Goal: Information Seeking & Learning: Learn about a topic

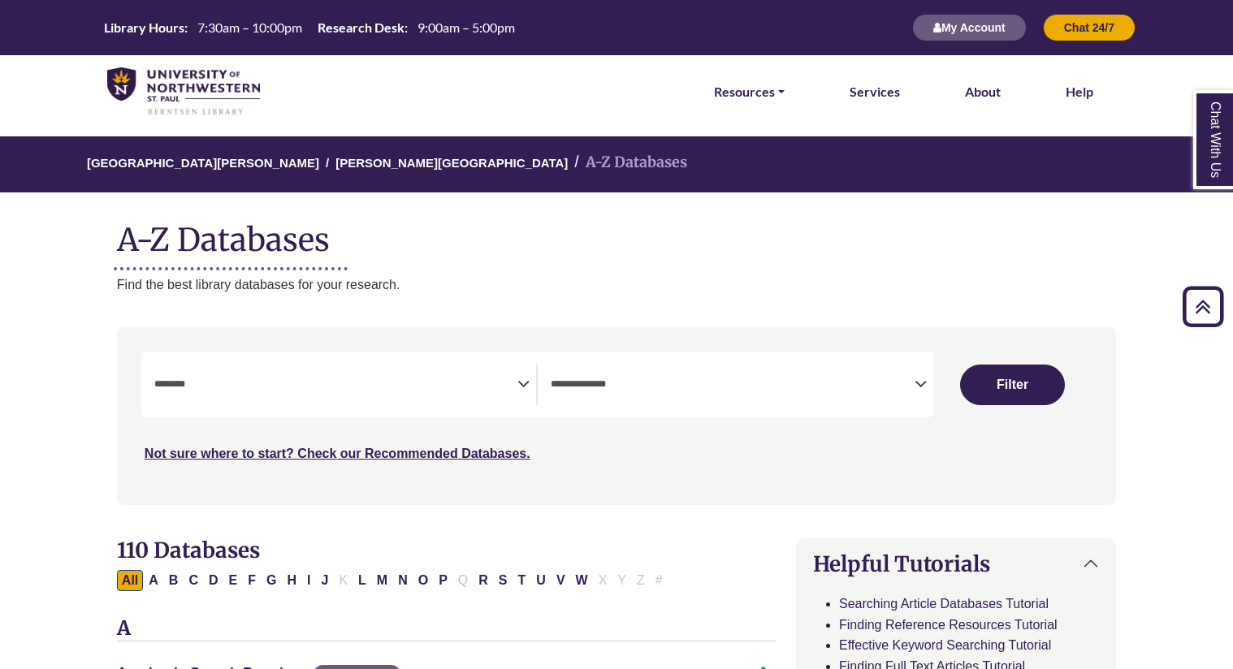
select select "Database Subject Filter"
select select "Database Types Filter"
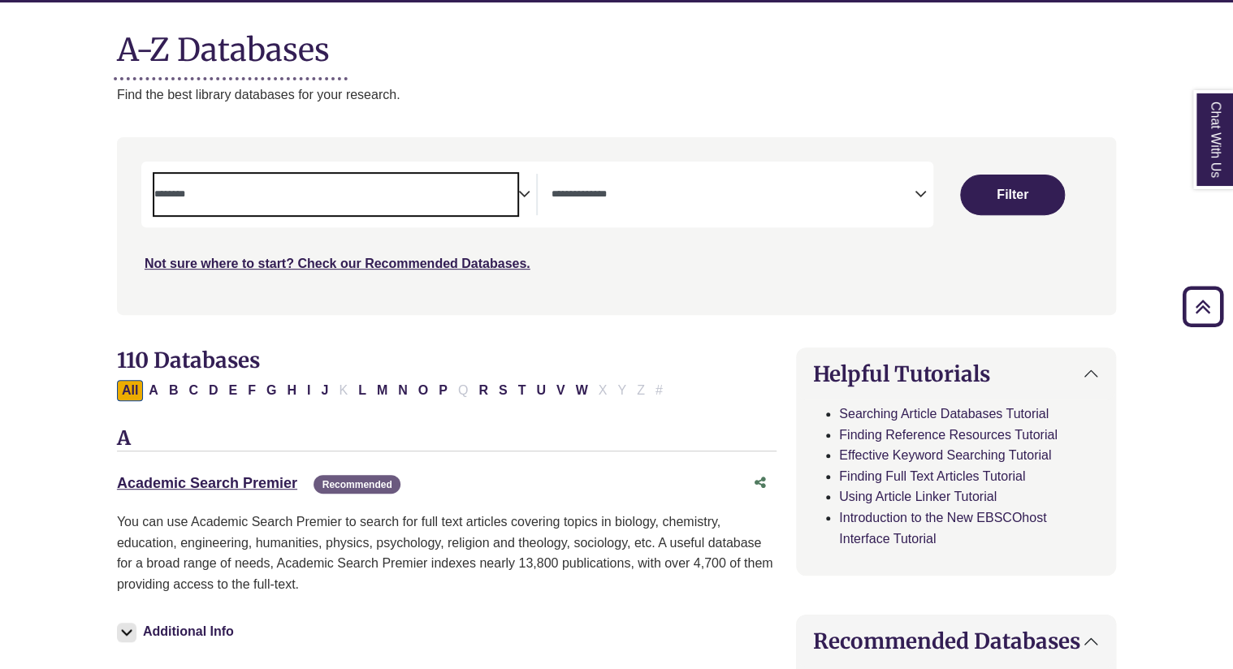
click at [449, 189] on textarea "Search" at bounding box center [336, 195] width 364 height 13
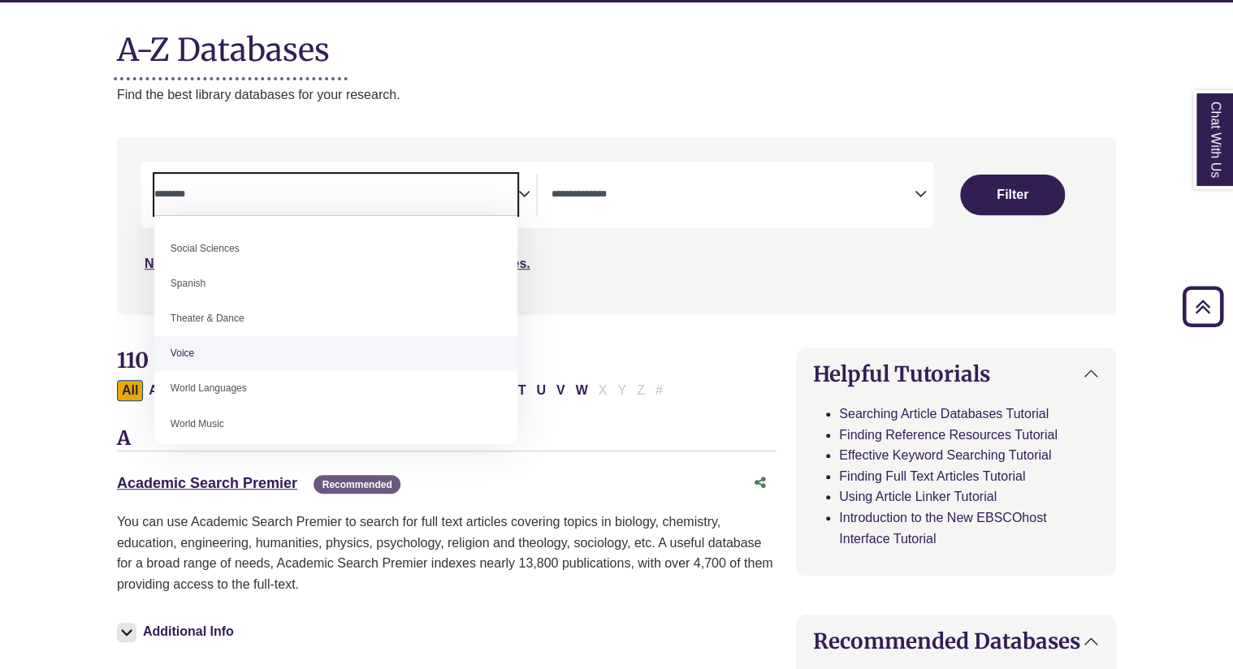
scroll to position [1436, 0]
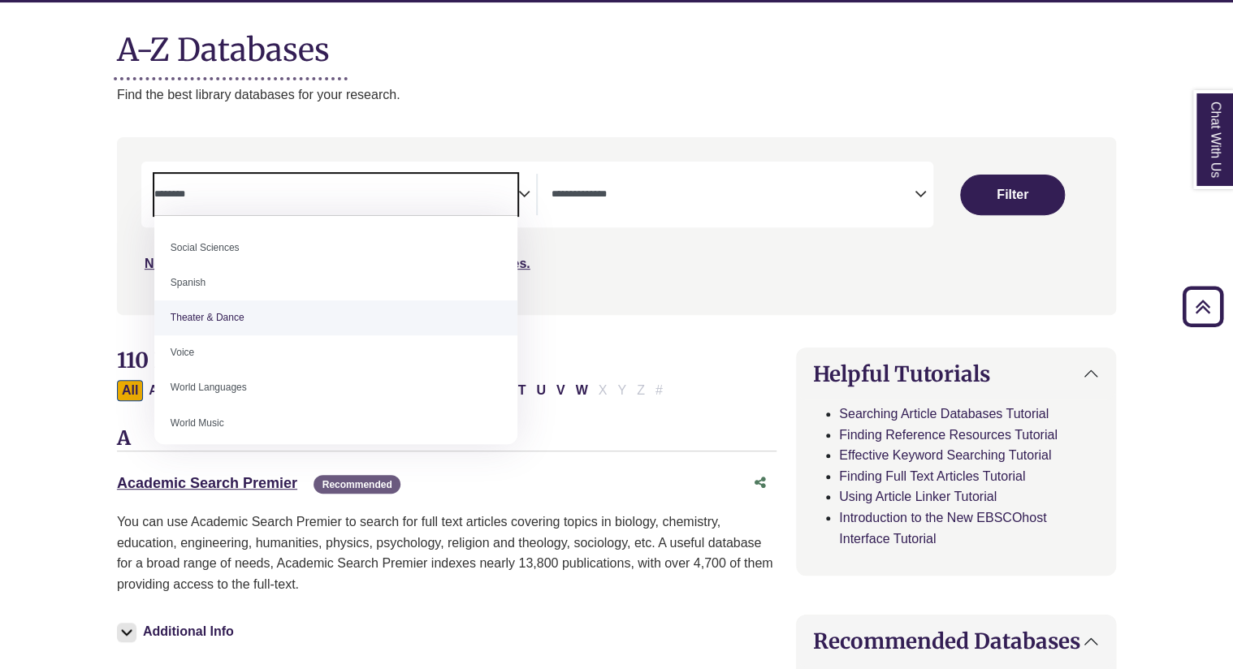
click at [501, 94] on p "Find the best library databases for your research." at bounding box center [616, 94] width 999 height 21
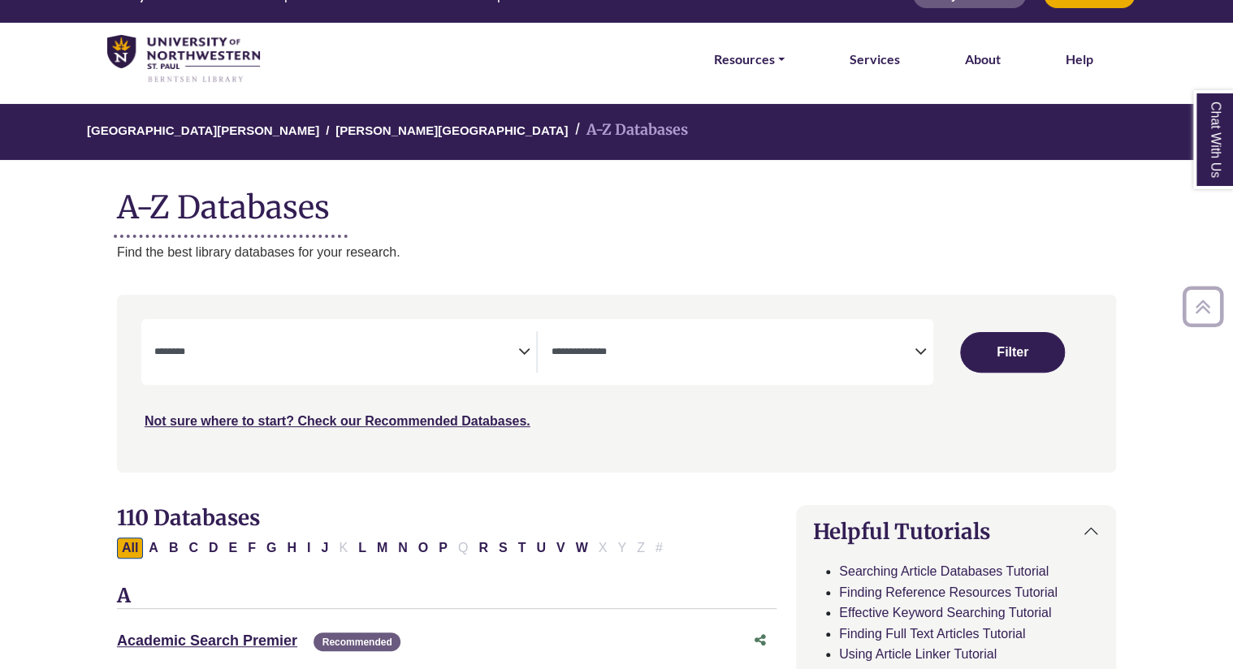
scroll to position [0, 0]
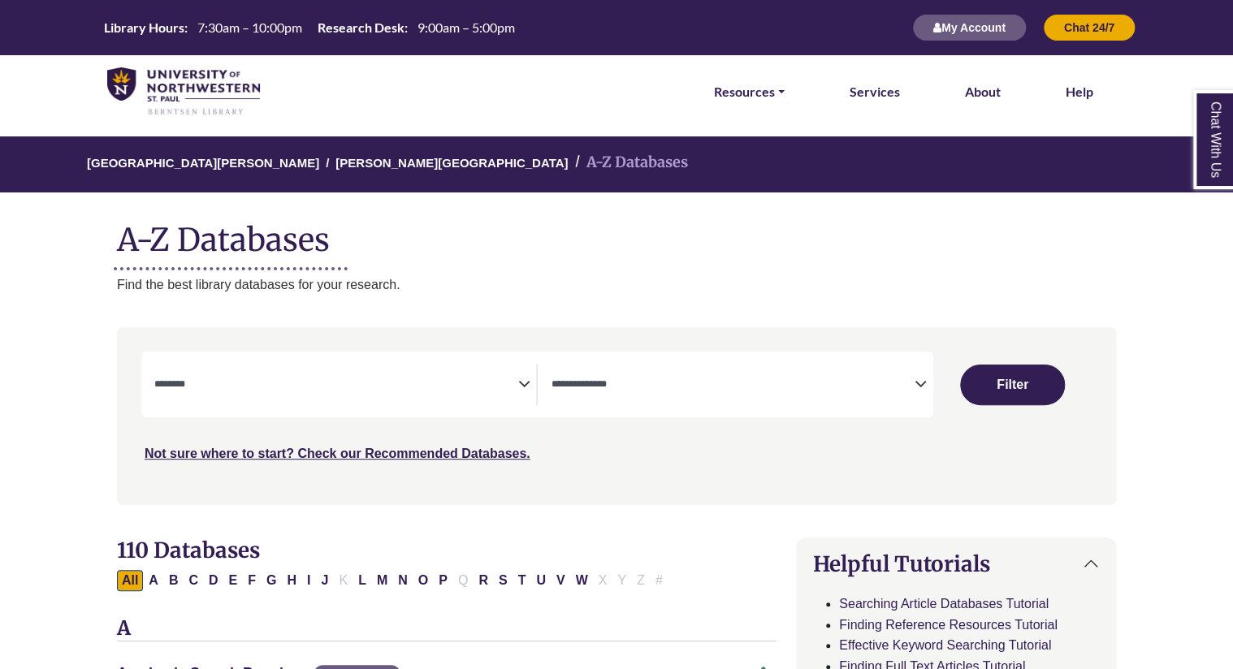
click at [787, 86] on li "Resources FIND RESOURCES Library Search Databases & Articles Interlibrary Loan …" at bounding box center [750, 91] width 84 height 73
click at [778, 84] on link "Resources" at bounding box center [749, 91] width 71 height 21
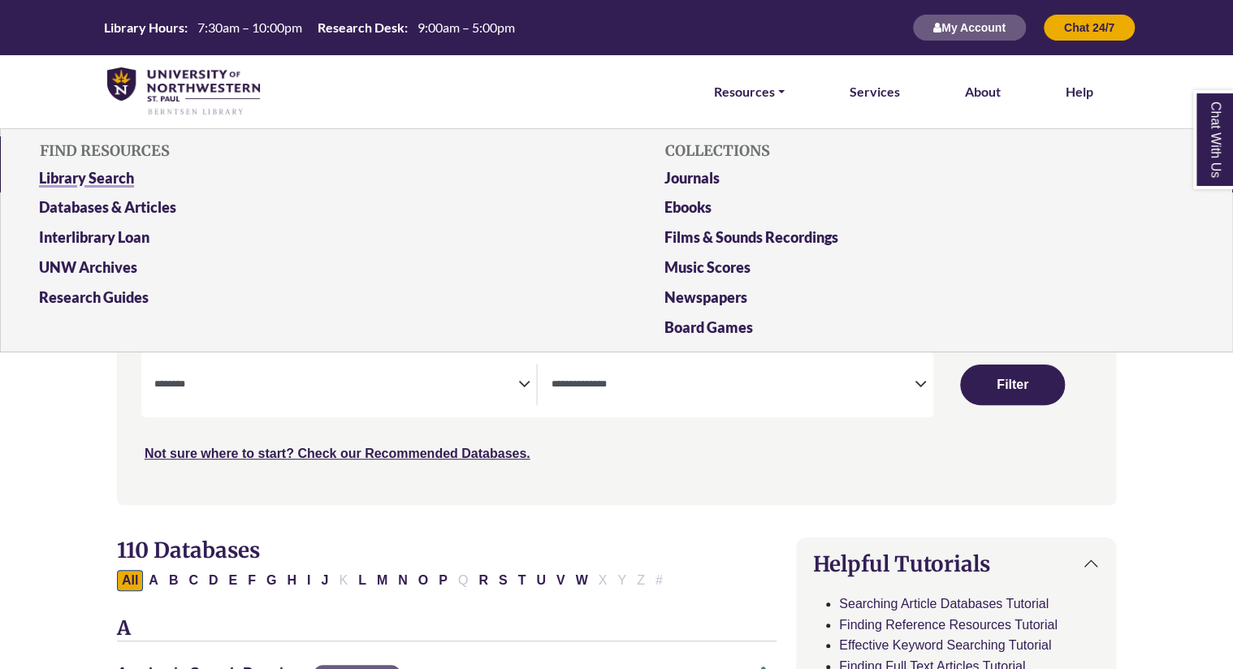
click at [114, 175] on link "Library Search" at bounding box center [304, 182] width 554 height 30
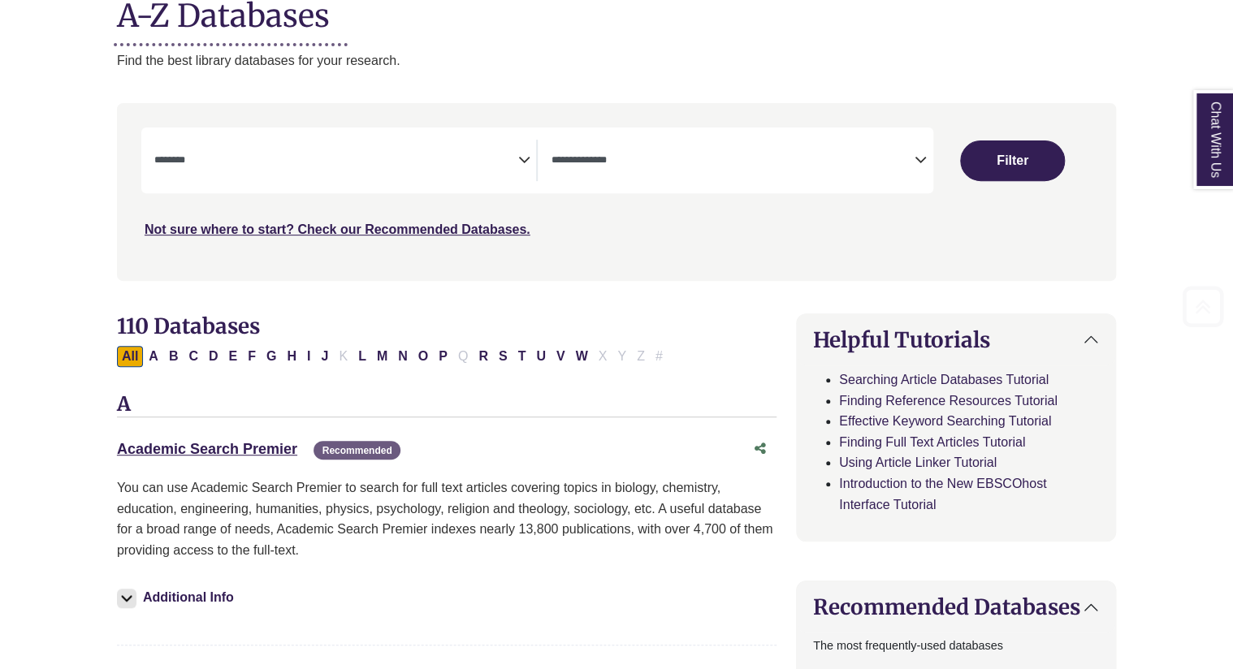
scroll to position [229, 0]
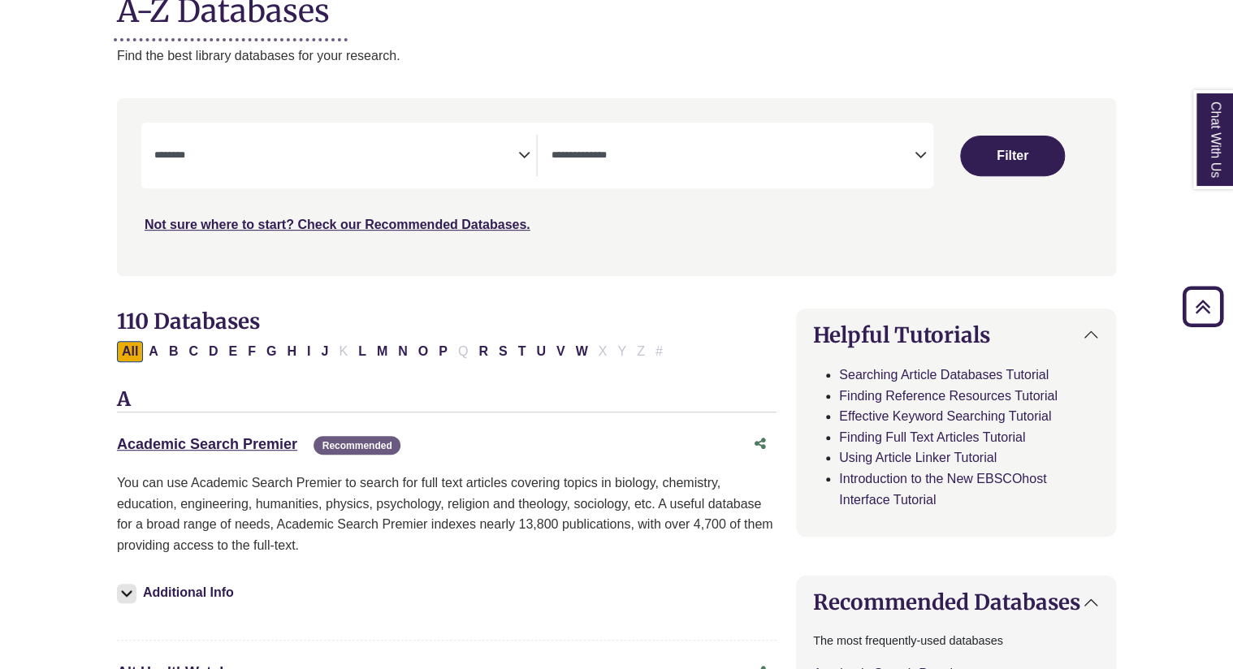
click at [229, 452] on div "Academic Search Premier This link opens in a new window Recommended" at bounding box center [430, 445] width 627 height 24
click at [218, 440] on link "Academic Search Premier This link opens in a new window" at bounding box center [207, 444] width 180 height 16
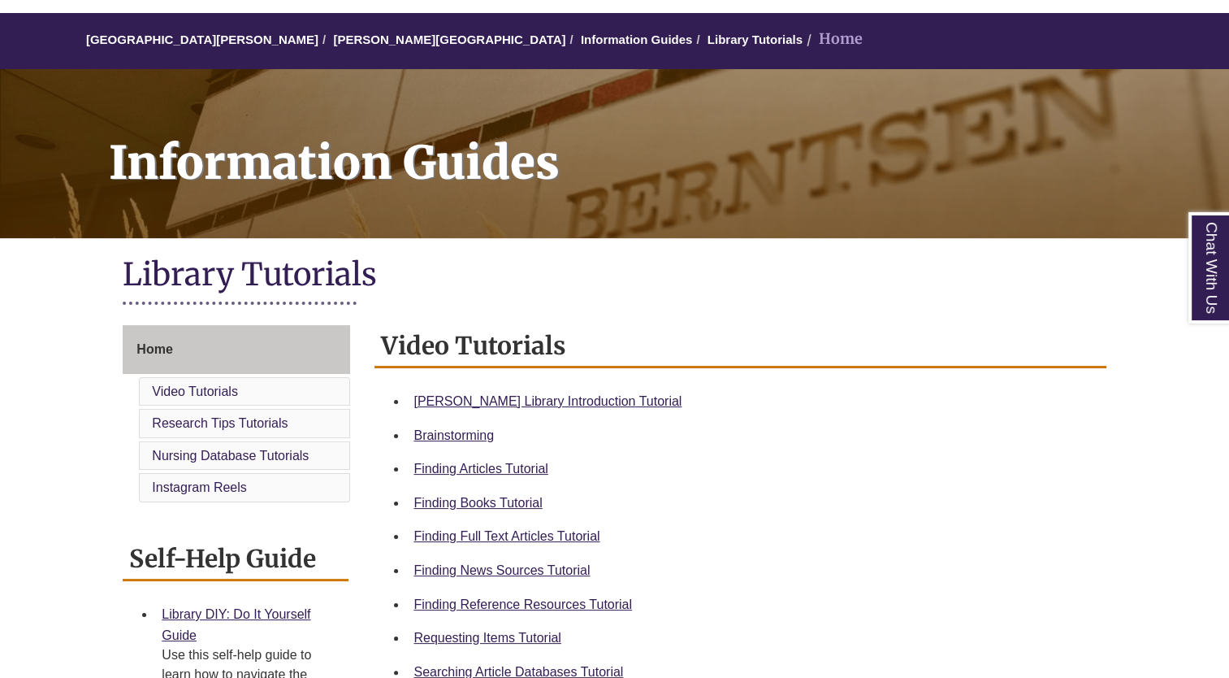
scroll to position [132, 0]
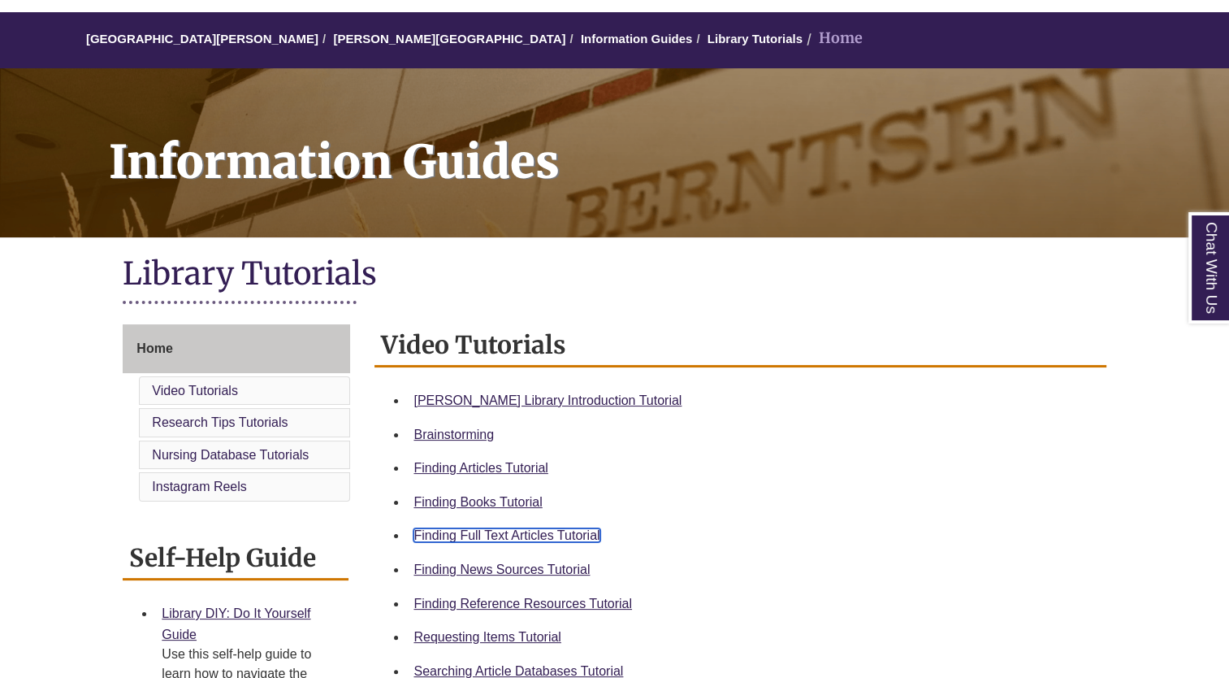
click at [546, 531] on link "Finding Full Text Articles Tutorial" at bounding box center [507, 535] width 186 height 14
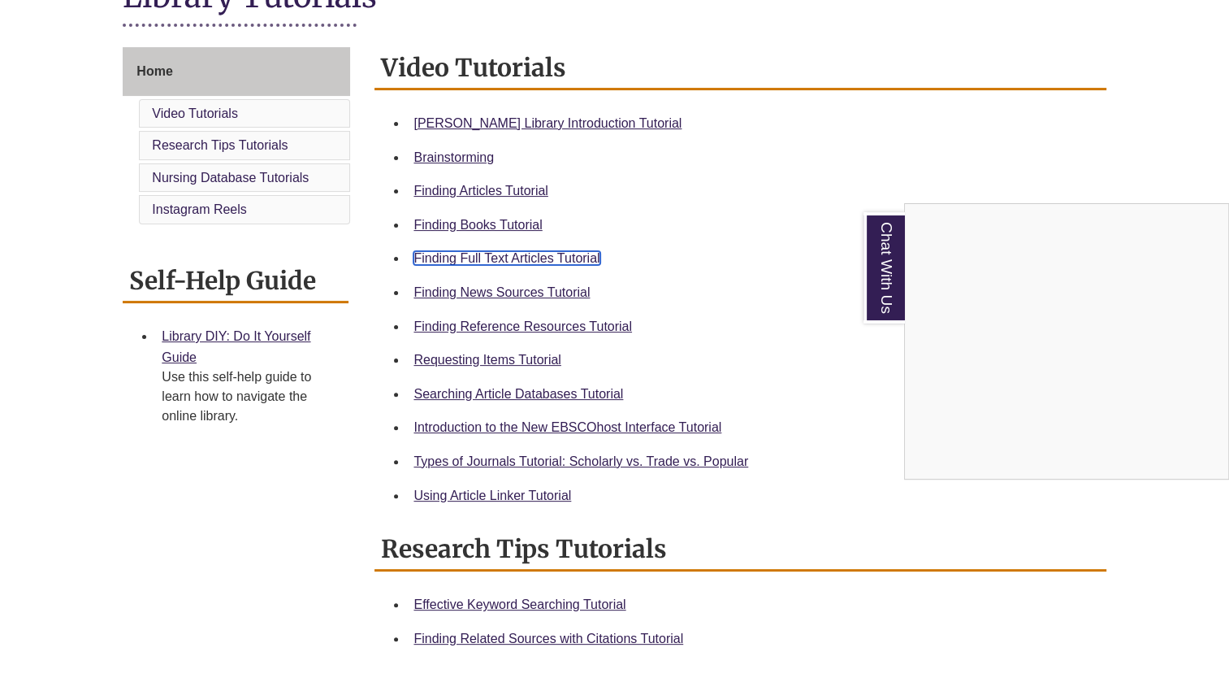
scroll to position [411, 0]
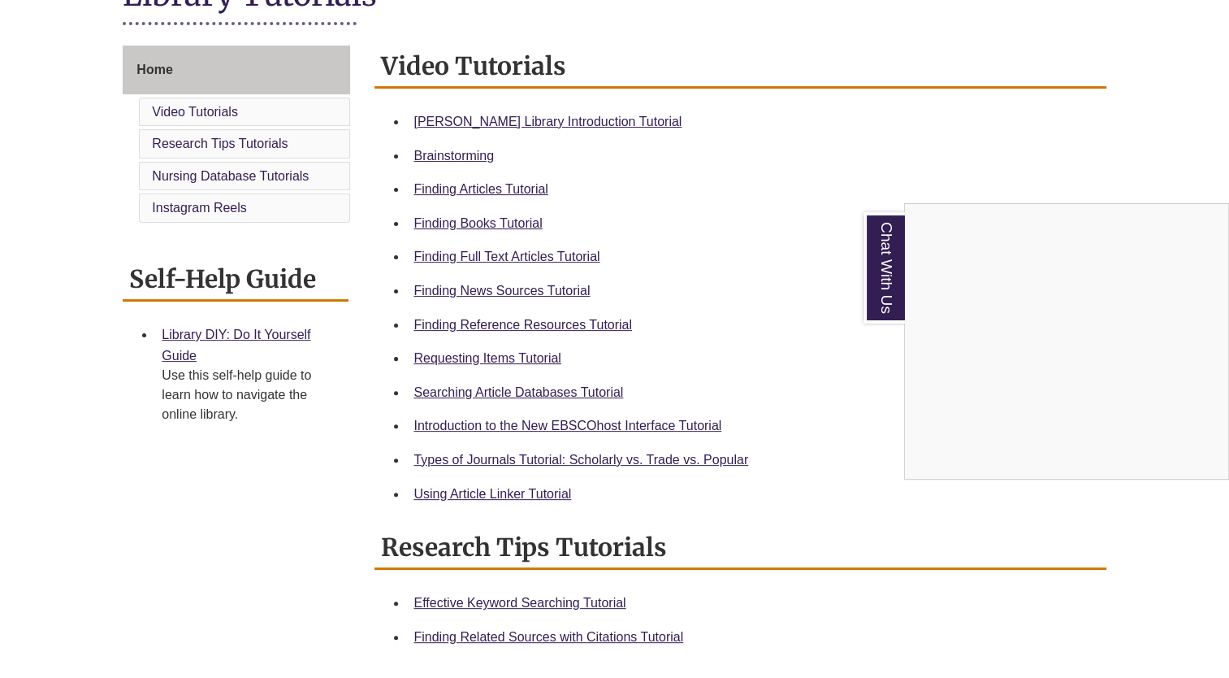
click at [448, 496] on div "Chat With Us" at bounding box center [614, 339] width 1229 height 678
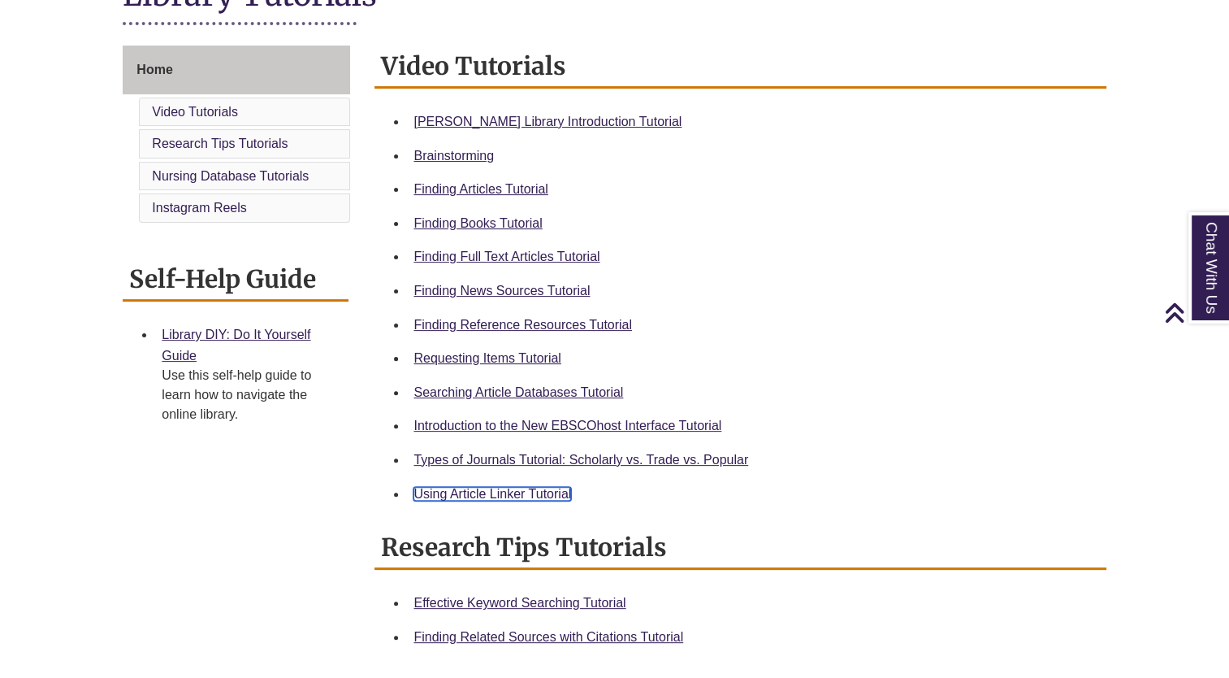
click at [457, 487] on link "Using Article Linker Tutorial" at bounding box center [493, 494] width 158 height 14
